Goal: Task Accomplishment & Management: Use online tool/utility

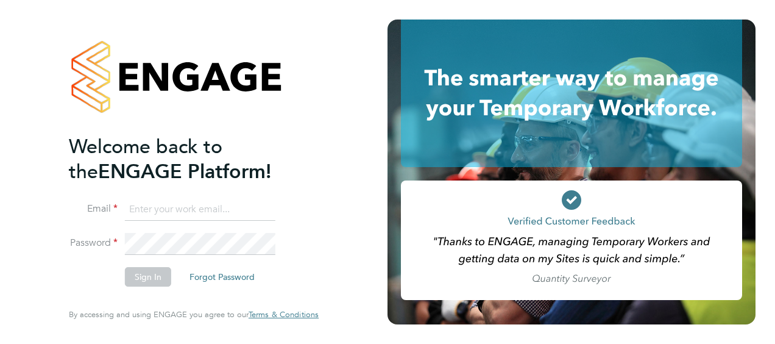
type input "katie.lockyer1@justice.gov.uk"
click at [156, 274] on button "Sign In" at bounding box center [148, 277] width 46 height 20
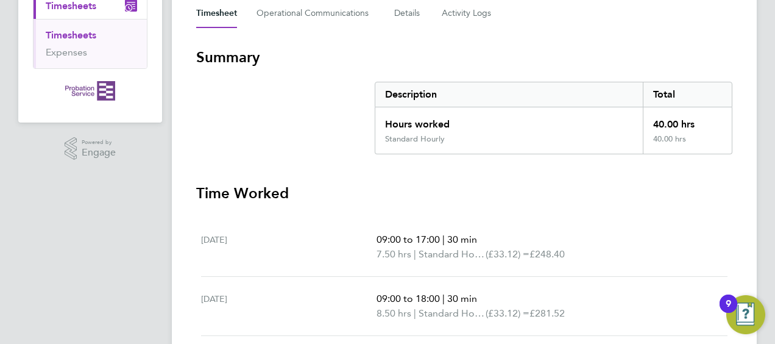
scroll to position [172, 0]
